Goal: Information Seeking & Learning: Learn about a topic

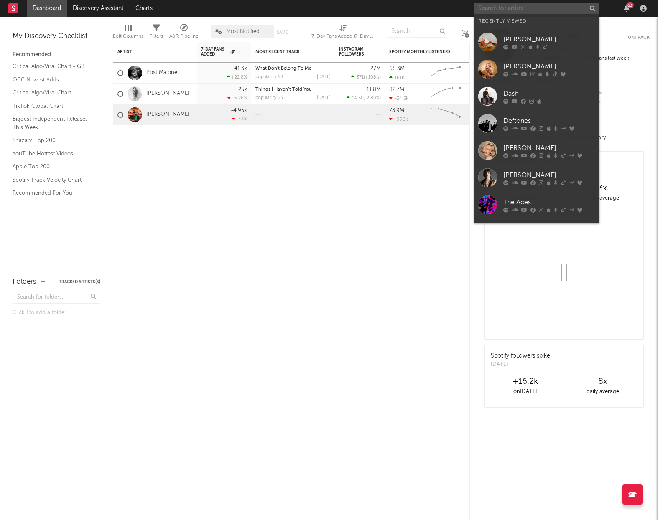
click at [518, 9] on input "text" at bounding box center [536, 8] width 125 height 10
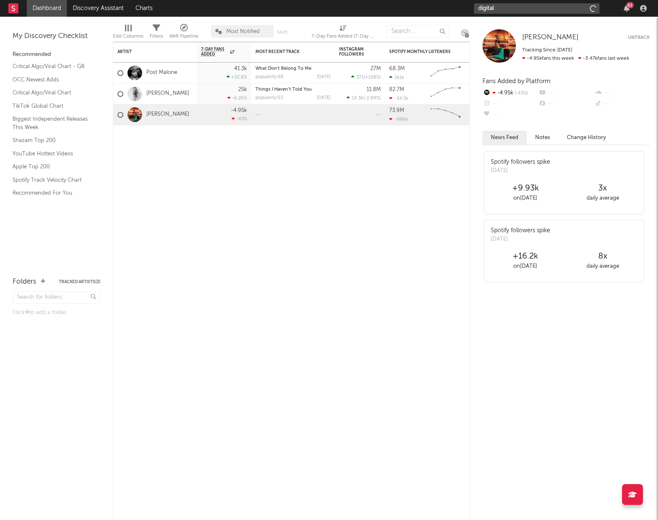
click at [518, 9] on input "digital" at bounding box center [536, 8] width 125 height 10
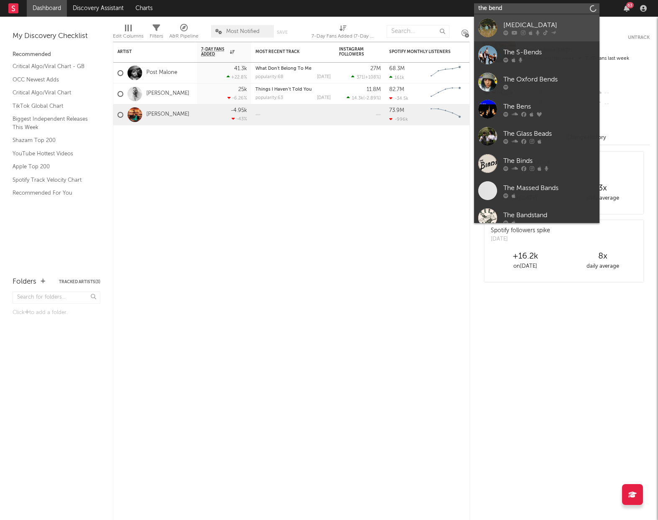
type input "the bend"
click at [522, 22] on div "[MEDICAL_DATA]" at bounding box center [549, 25] width 92 height 10
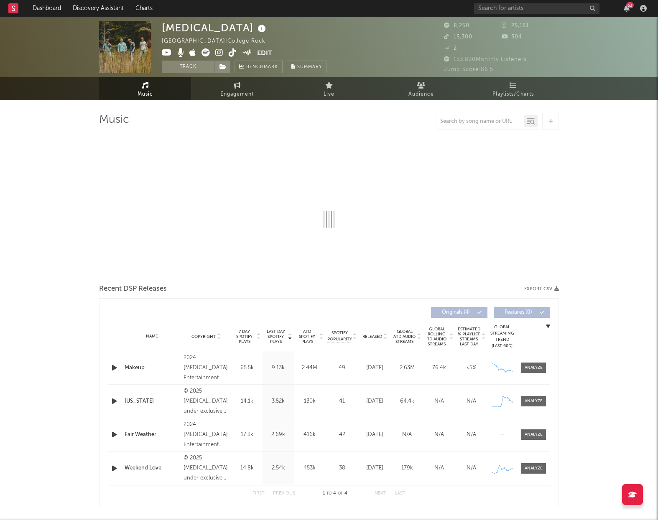
select select "6m"
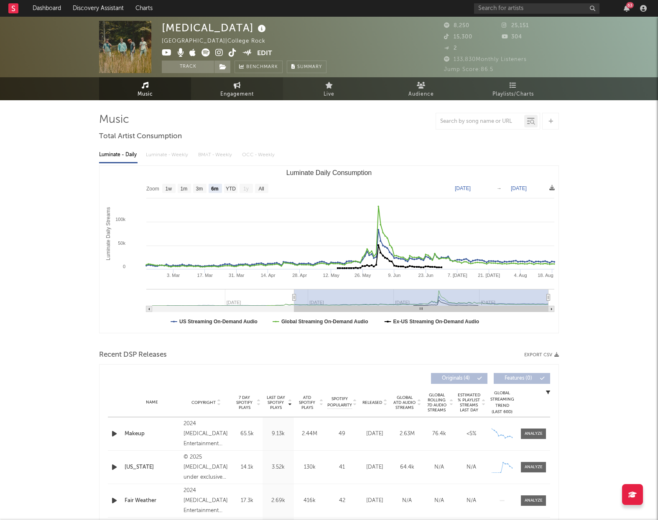
click at [215, 94] on link "Engagement" at bounding box center [237, 88] width 92 height 23
select select "1w"
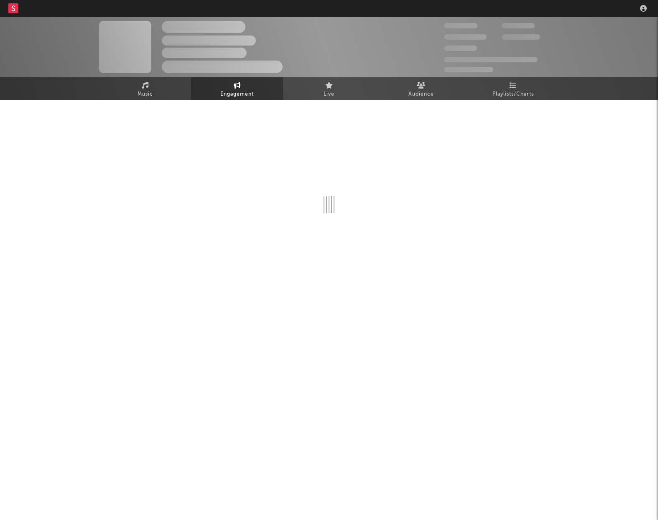
select select "1w"
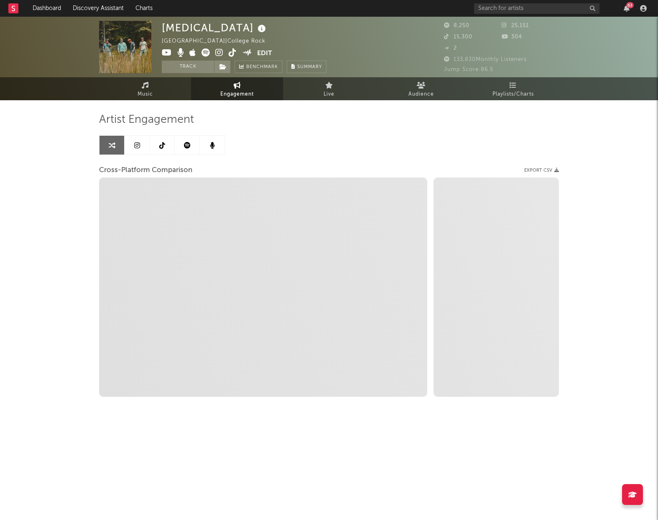
select select "1m"
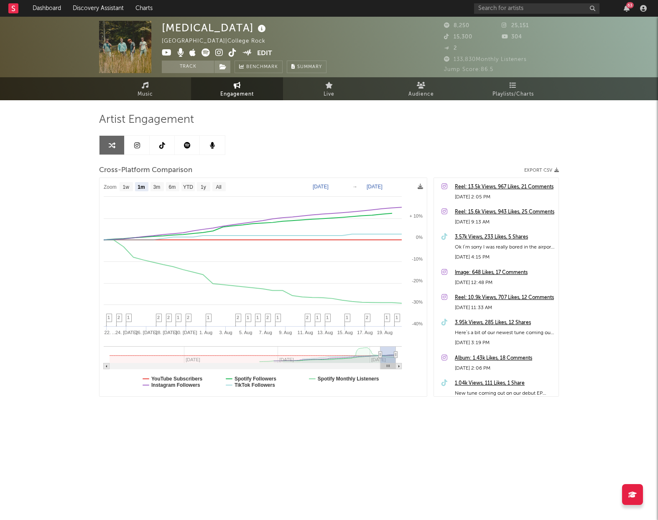
click at [319, 188] on text "Jul 21, 2025" at bounding box center [320, 187] width 16 height 6
click at [344, 189] on input "2025-07-21" at bounding box center [324, 187] width 39 height 8
type input "2025-06-27"
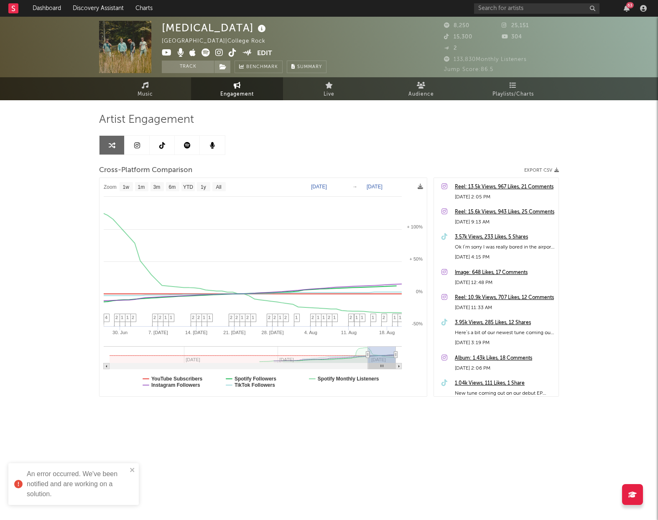
select select "1w"
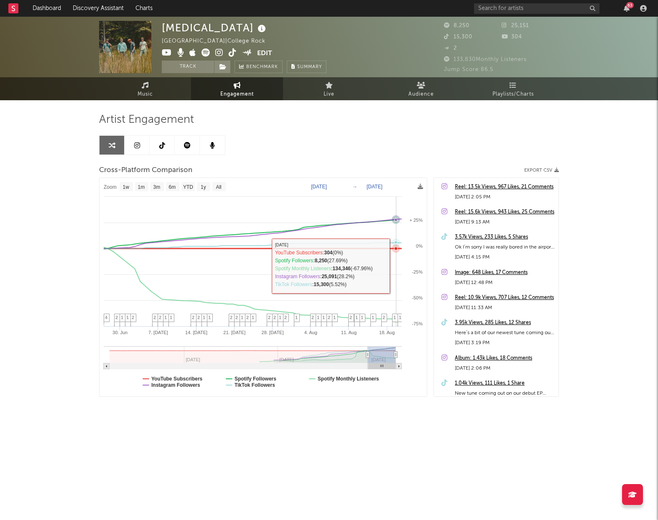
click at [397, 266] on rect at bounding box center [262, 287] width 327 height 218
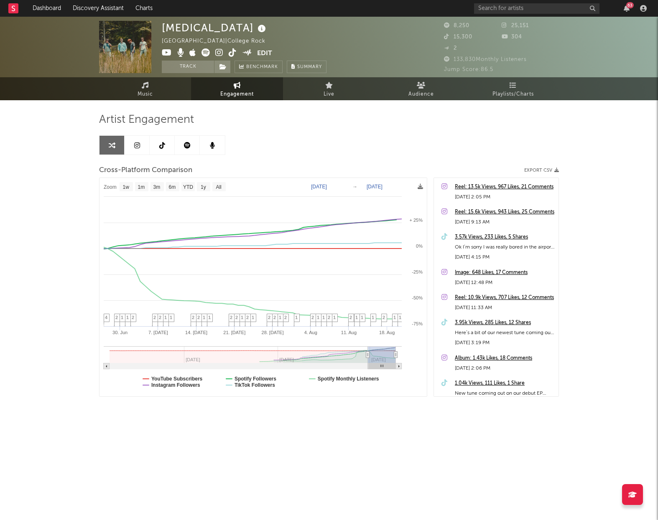
click at [138, 149] on link at bounding box center [136, 145] width 25 height 19
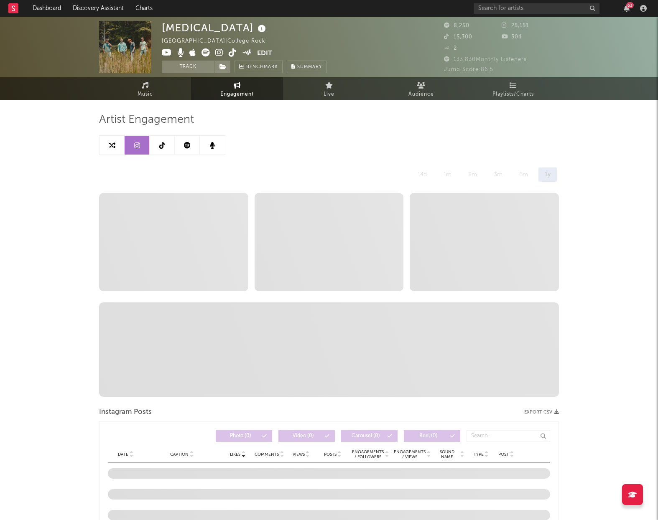
select select "6m"
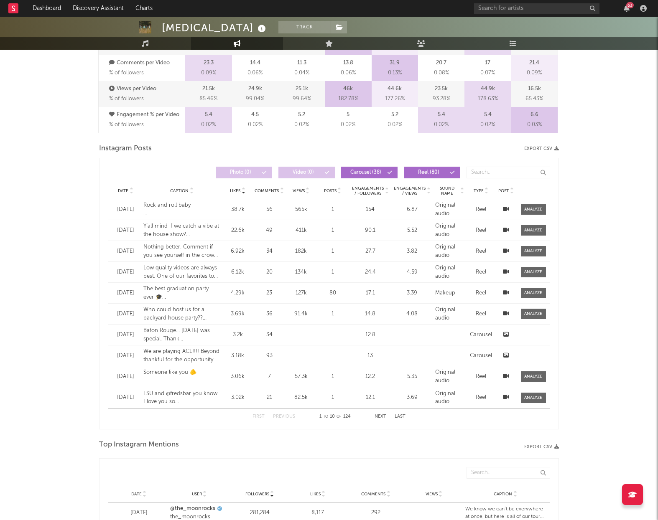
scroll to position [605, 0]
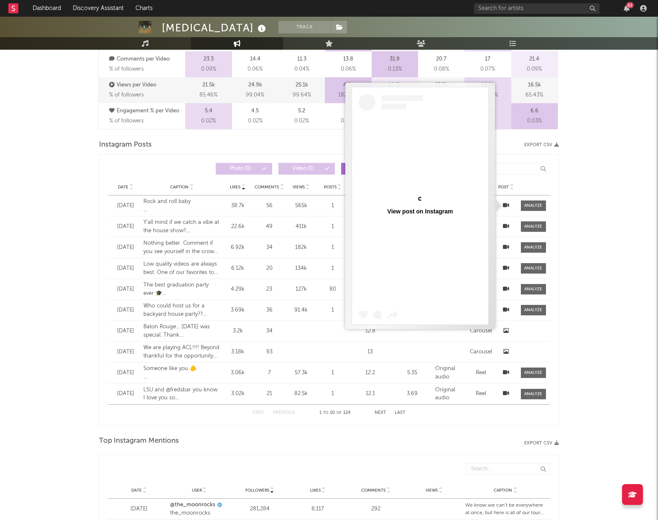
click at [503, 204] on icon at bounding box center [506, 205] width 6 height 5
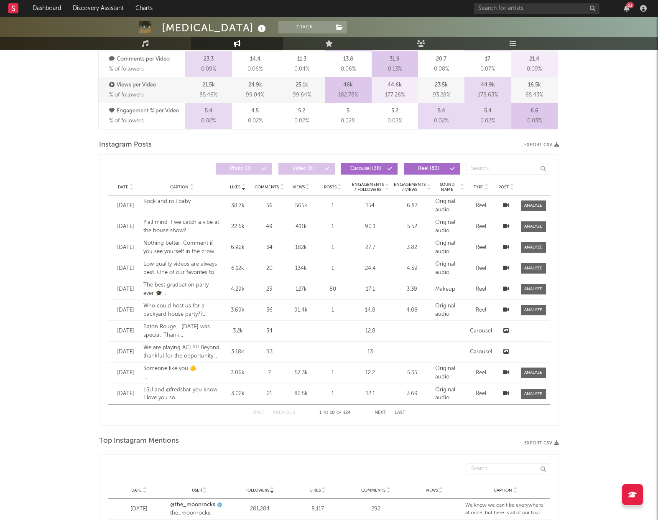
click at [502, 208] on div at bounding box center [506, 206] width 17 height 8
click at [504, 204] on icon at bounding box center [506, 205] width 6 height 5
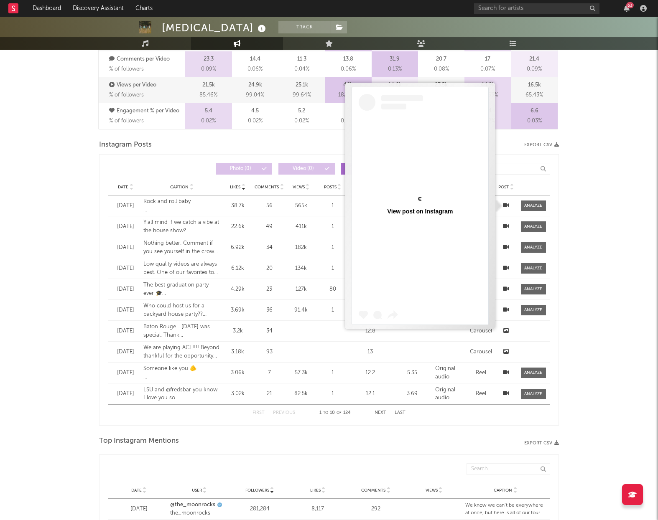
click at [427, 202] on div "View post on Instagram" at bounding box center [420, 205] width 136 height 25
click at [619, 171] on div "The Bends Track United States | College Rock Edit Track Benchmark Summary 8,250…" at bounding box center [329, 196] width 658 height 1569
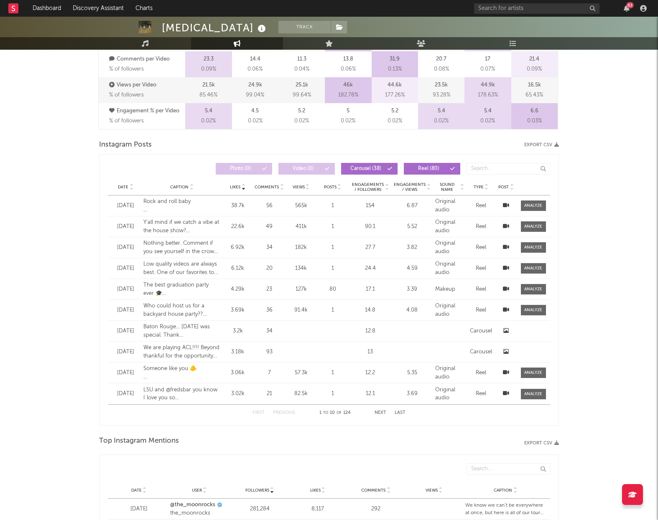
click at [507, 226] on icon at bounding box center [506, 225] width 6 height 5
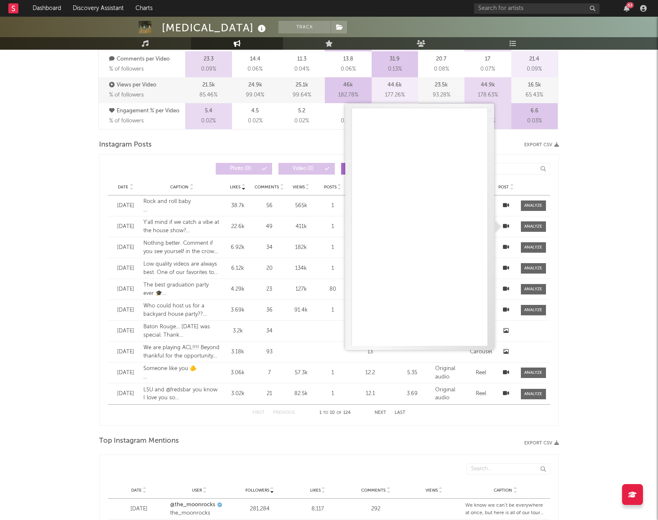
click at [643, 166] on div "The Bends Track United States | College Rock Edit Track Benchmark Summary 8,250…" at bounding box center [329, 196] width 658 height 1569
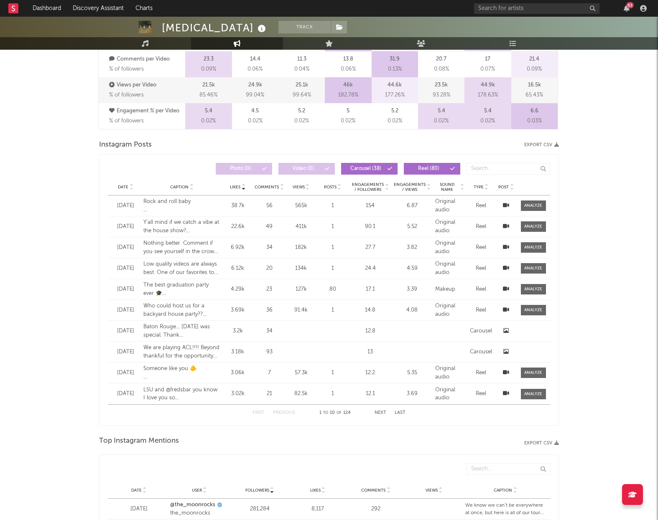
click at [504, 245] on icon at bounding box center [506, 246] width 6 height 5
click at [586, 282] on div "The Bends Track United States | College Rock Edit Track Benchmark Summary 8,250…" at bounding box center [329, 196] width 658 height 1569
click at [625, 262] on div "The Bends Track United States | College Rock Edit Track Benchmark Summary 8,250…" at bounding box center [329, 196] width 658 height 1569
